Goal: Find specific page/section: Find specific page/section

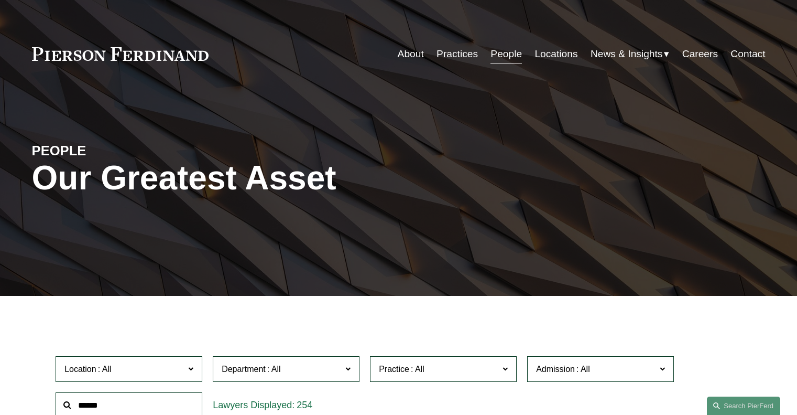
scroll to position [262, 0]
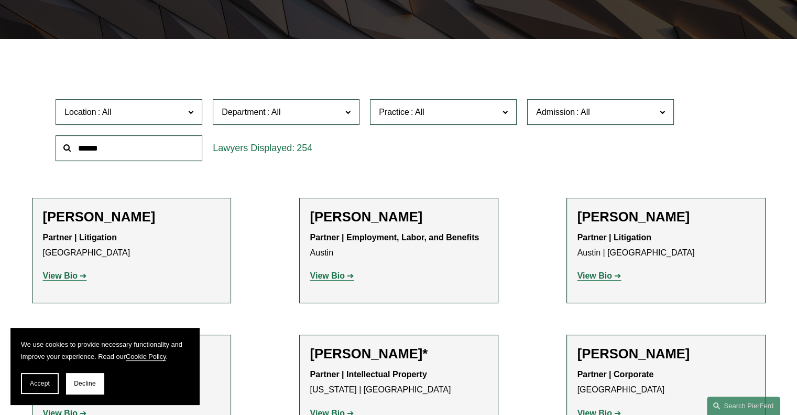
click at [115, 152] on input "text" at bounding box center [129, 148] width 147 height 26
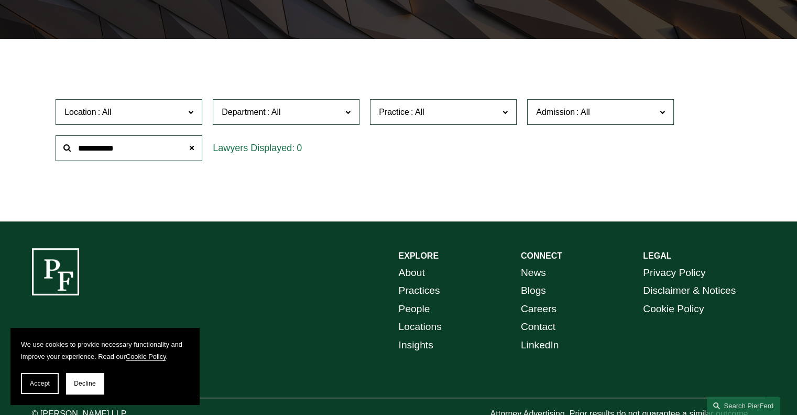
type input "**********"
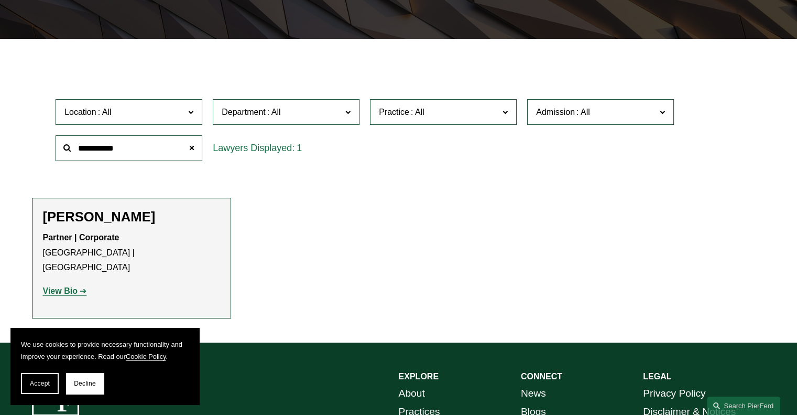
click at [52, 286] on strong "View Bio" at bounding box center [60, 290] width 35 height 9
